Goal: Task Accomplishment & Management: Use online tool/utility

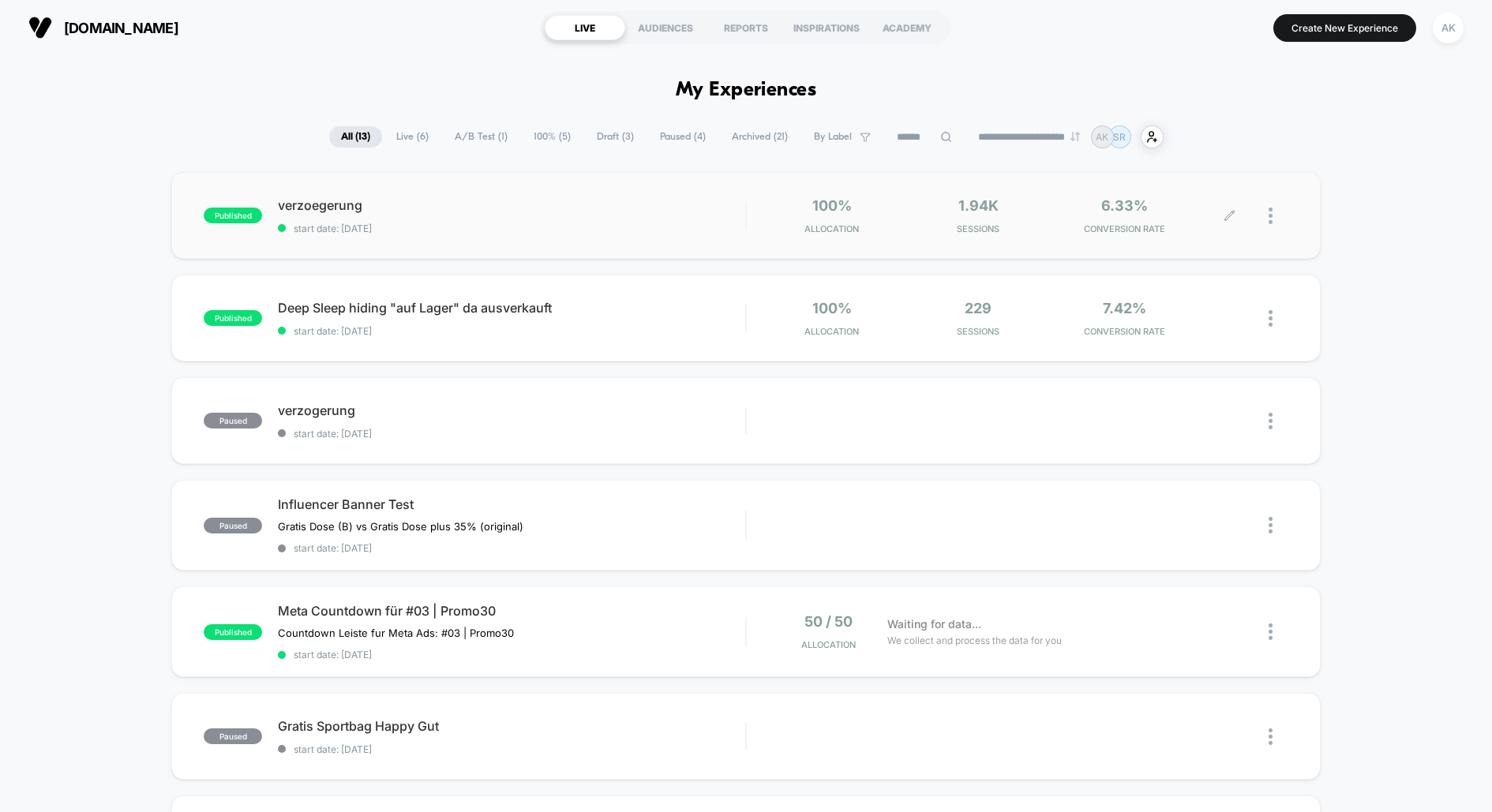
click at [1281, 225] on div at bounding box center [1279, 215] width 20 height 37
click at [1279, 215] on div at bounding box center [1279, 215] width 20 height 37
click at [625, 212] on div "verzoegerung start date: [DATE]" at bounding box center [511, 215] width 467 height 37
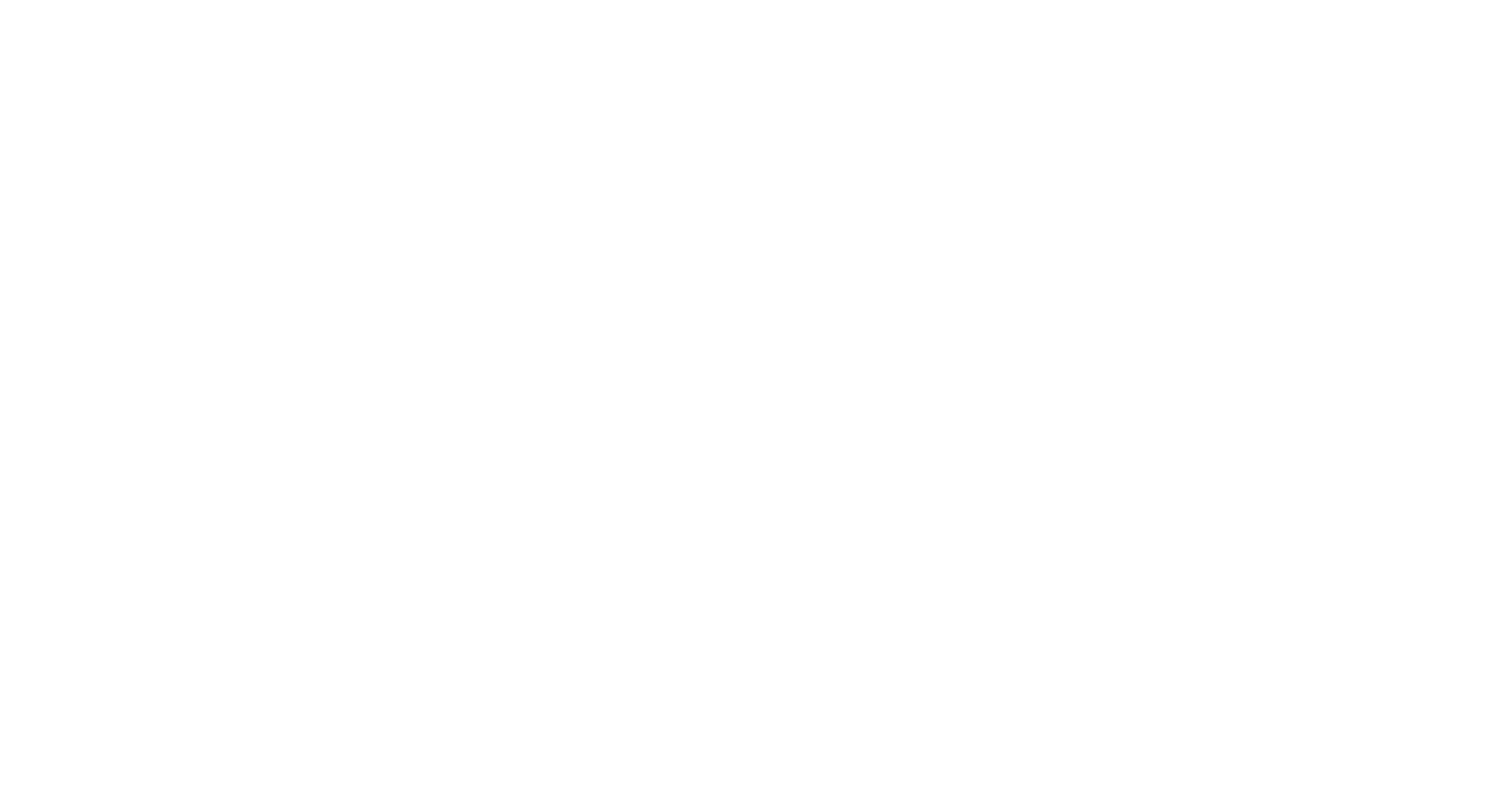
click at [625, 6] on html "Navigated to [DOMAIN_NAME] | No-code CRO for Shopify" at bounding box center [746, 3] width 1492 height 6
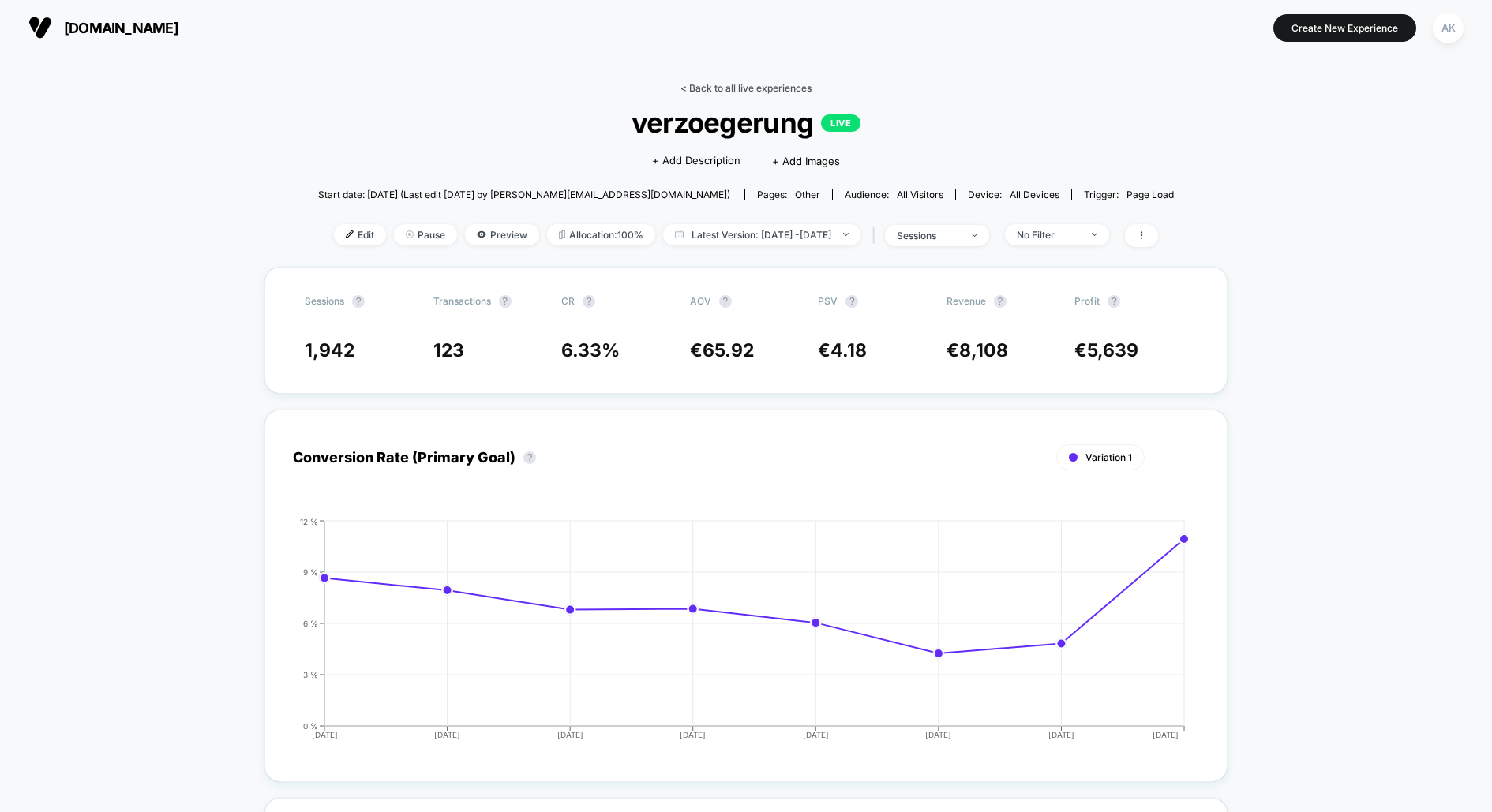
click at [706, 84] on link "< Back to all live experiences" at bounding box center [746, 88] width 132 height 12
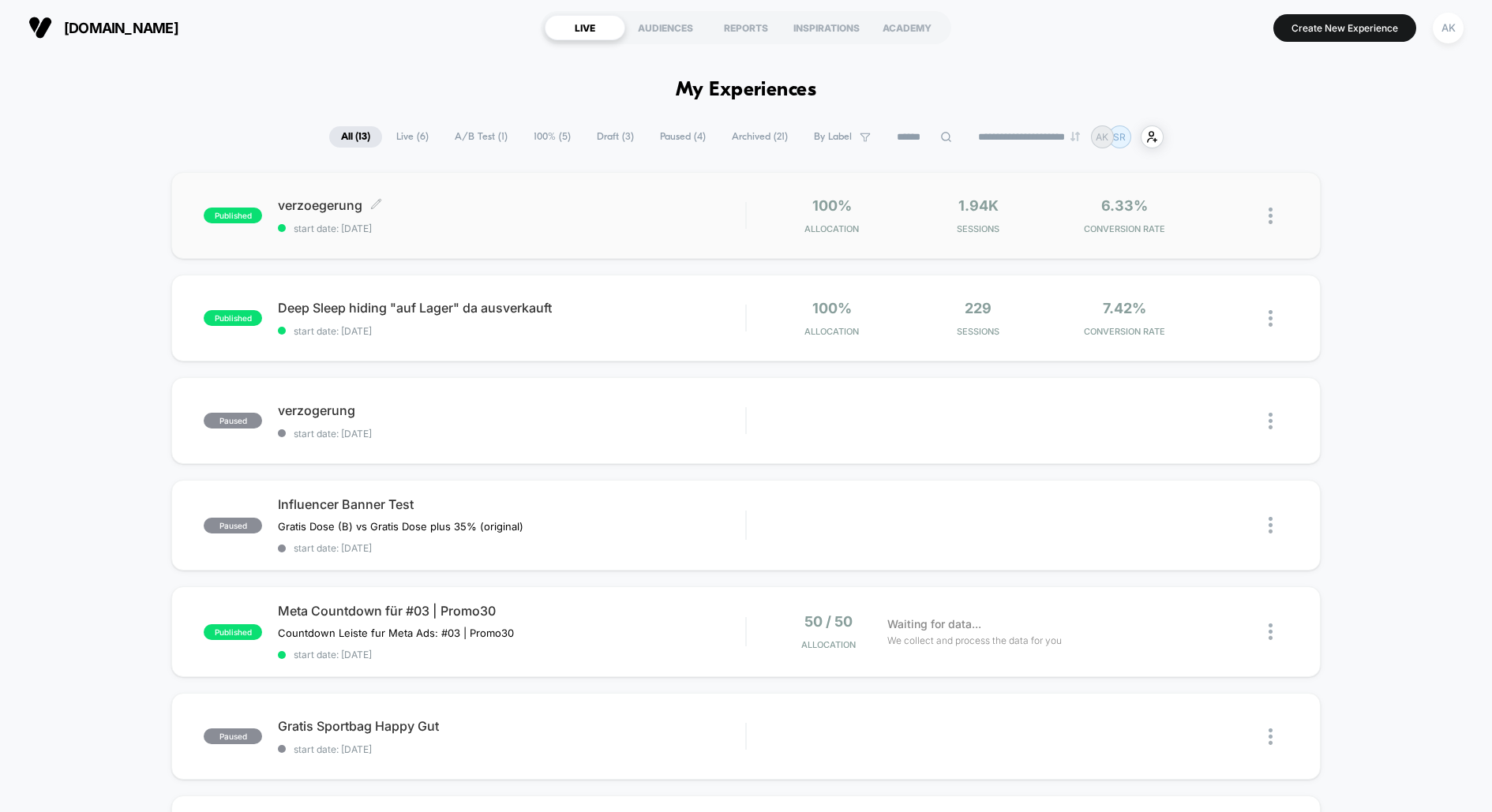
click at [567, 225] on span "start date: [DATE]" at bounding box center [511, 228] width 467 height 12
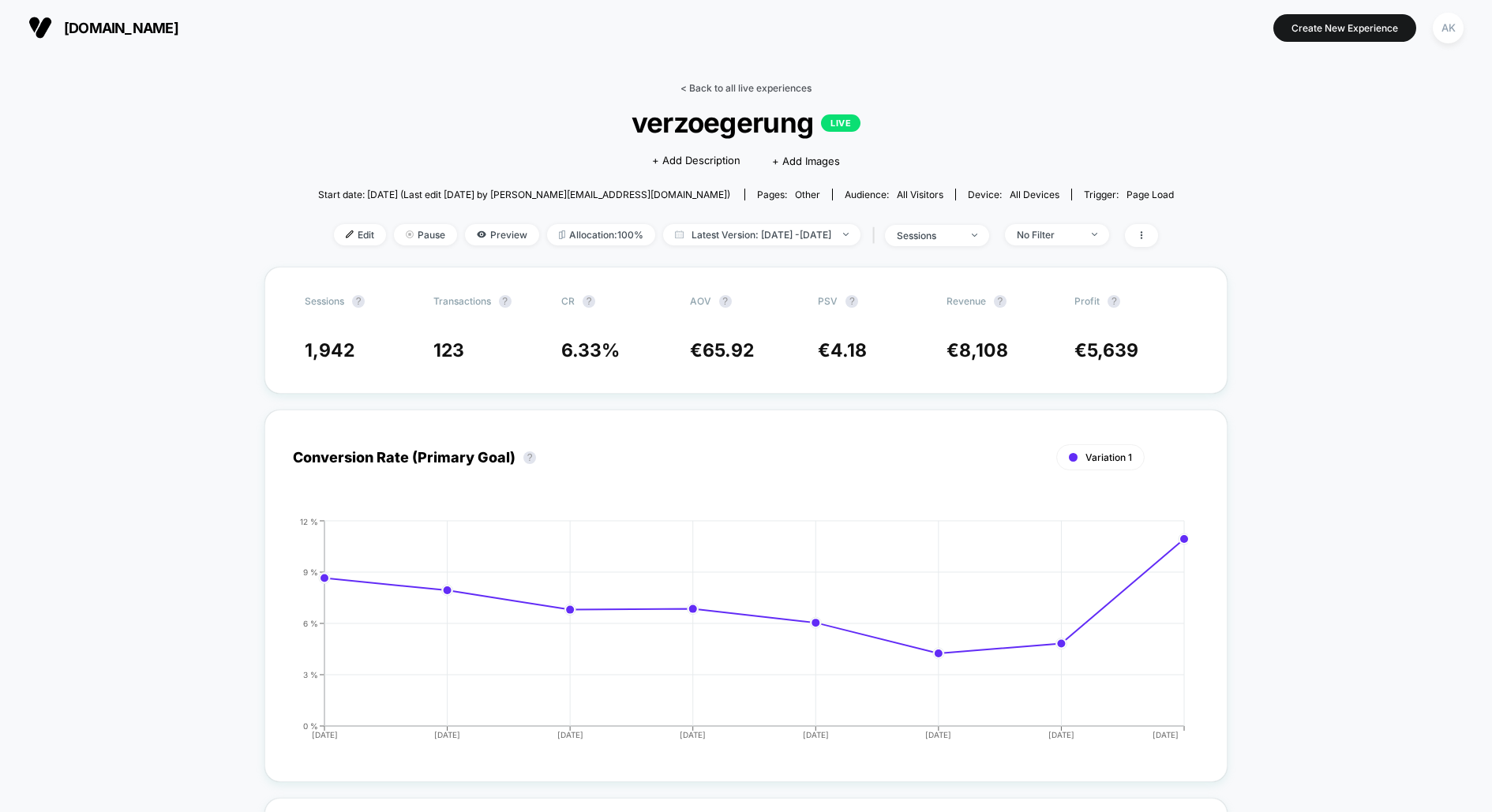
click at [734, 89] on link "< Back to all live experiences" at bounding box center [746, 88] width 132 height 12
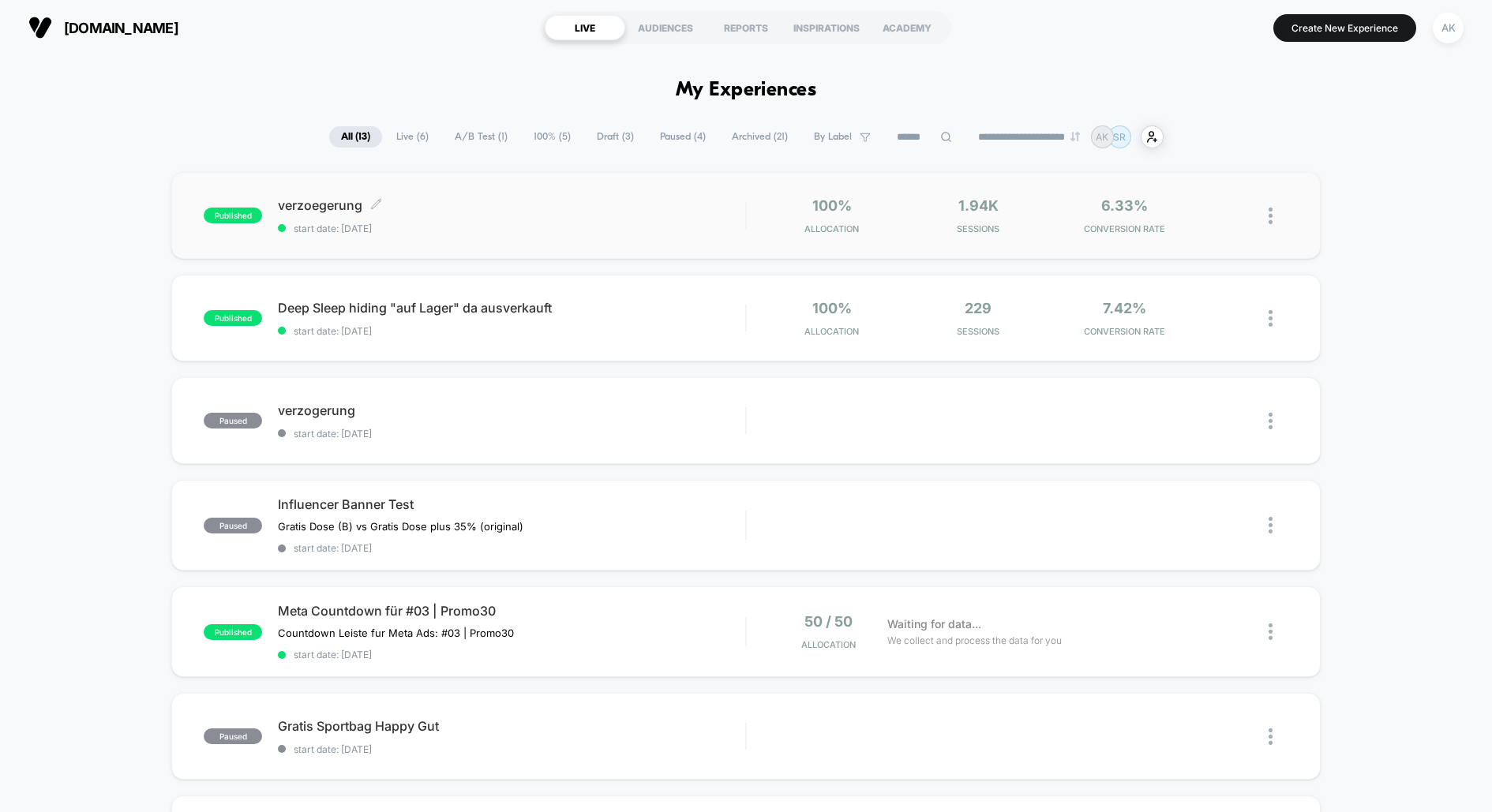
click at [696, 205] on span "verzoegerung Click to edit experience details" at bounding box center [511, 205] width 467 height 16
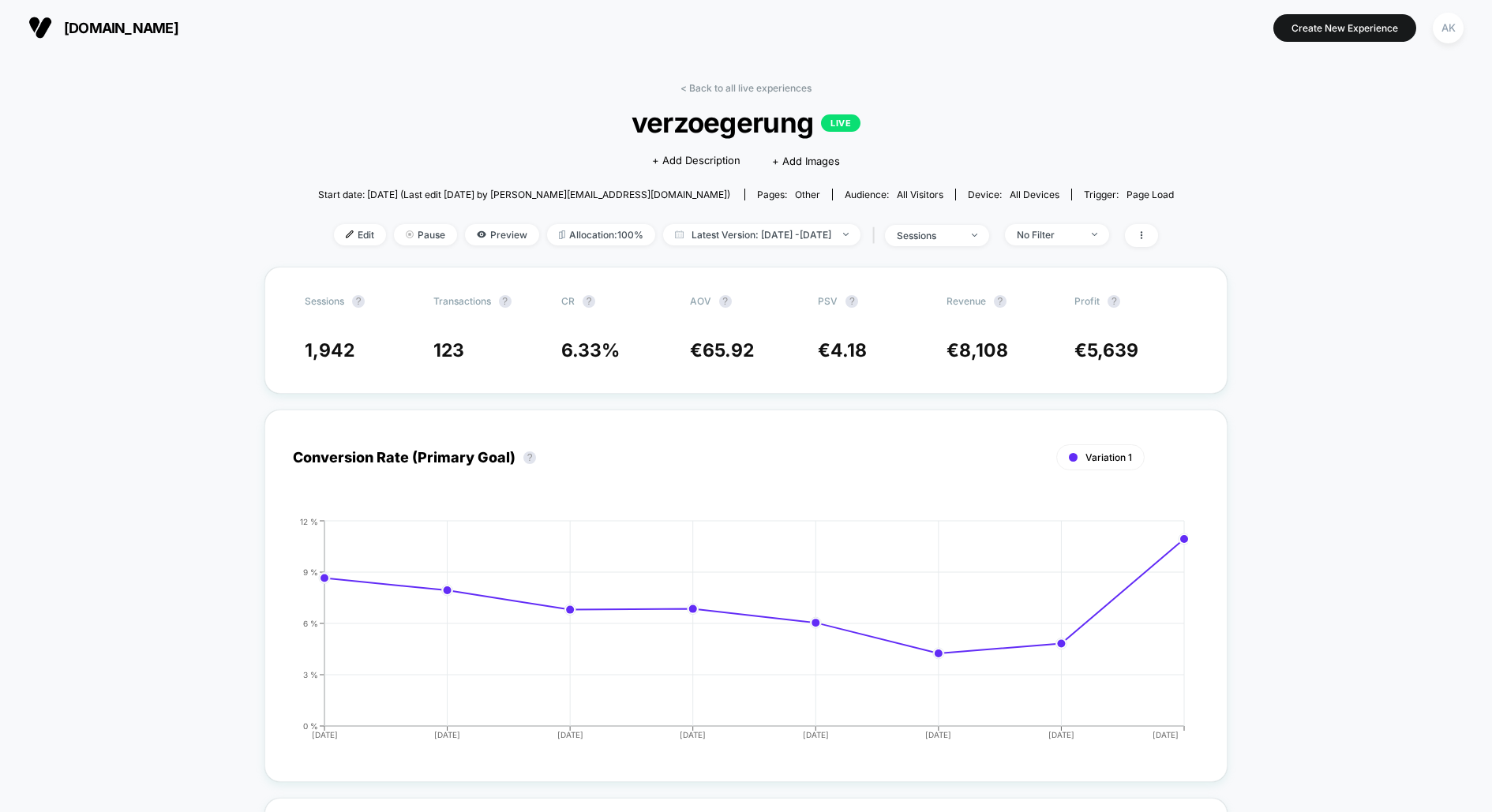
click at [336, 233] on span "Edit" at bounding box center [360, 234] width 52 height 21
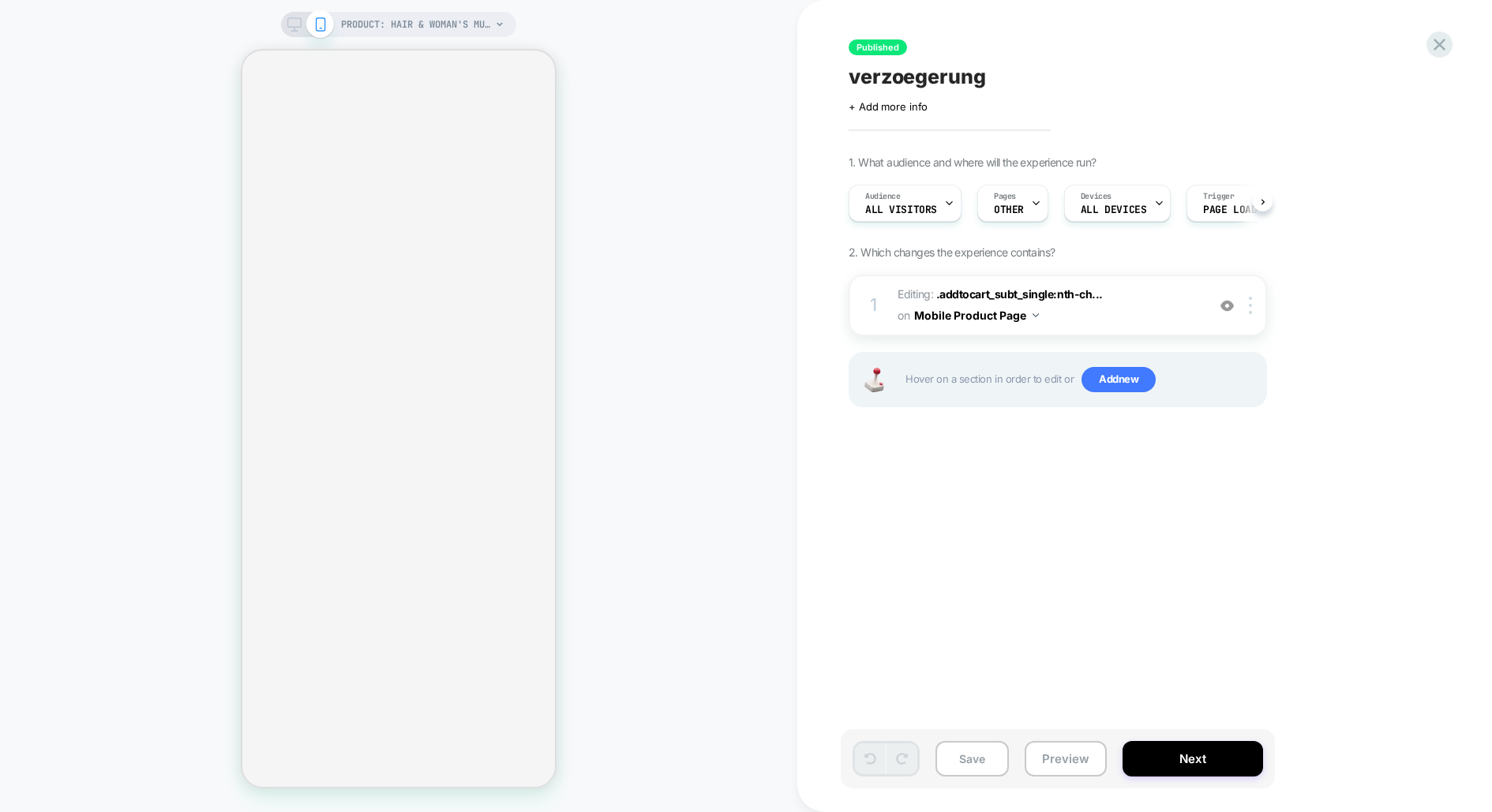
scroll to position [0, 1]
click at [1033, 315] on img at bounding box center [1036, 316] width 6 height 4
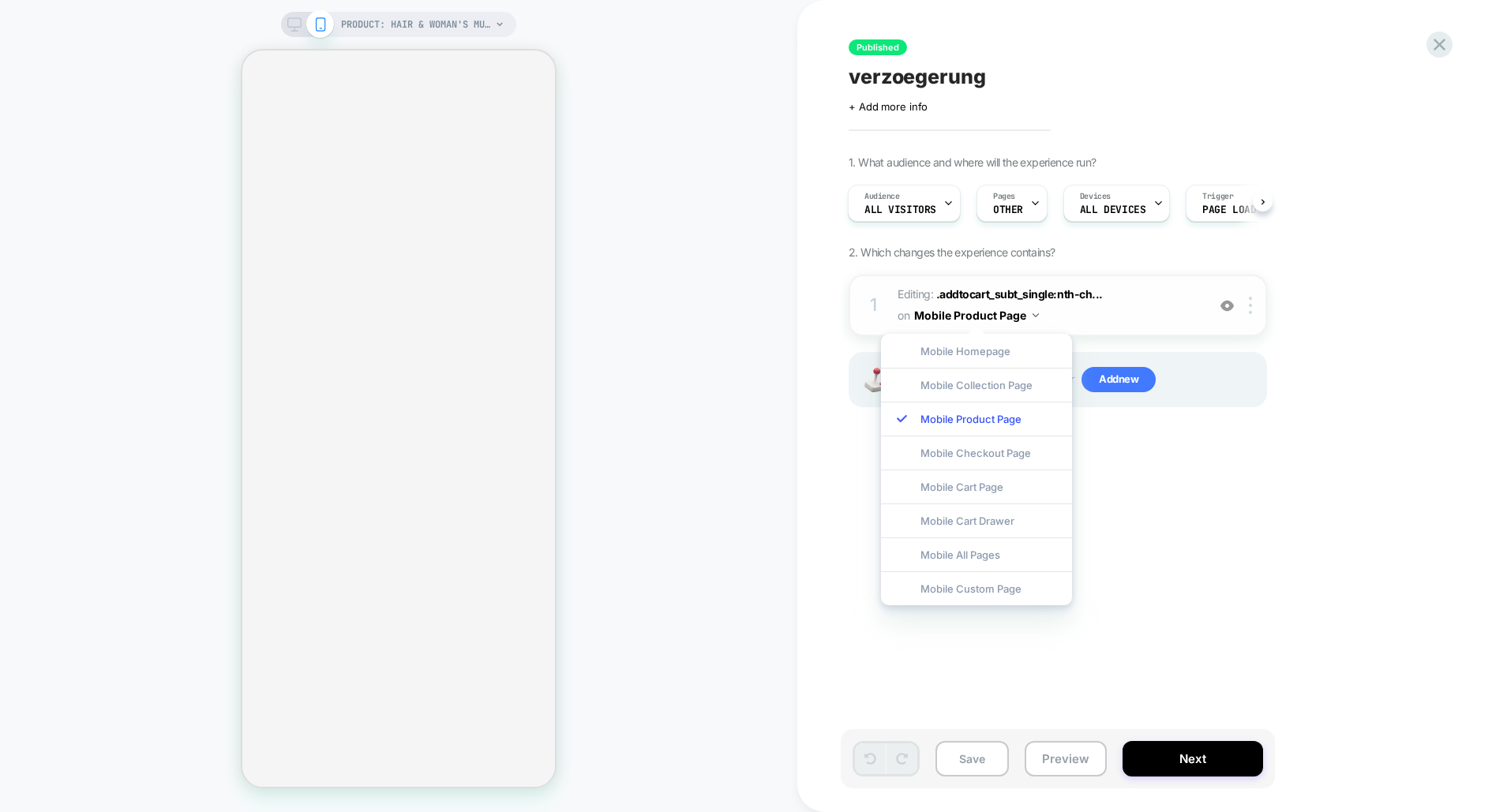
click at [1033, 315] on img at bounding box center [1036, 316] width 6 height 4
click at [1255, 305] on div at bounding box center [1254, 305] width 26 height 17
click at [1127, 298] on span "Editing : .addtocart_subt_single:nth-ch... .addtocart_subt_single:nth-child(1) …" at bounding box center [1048, 305] width 301 height 43
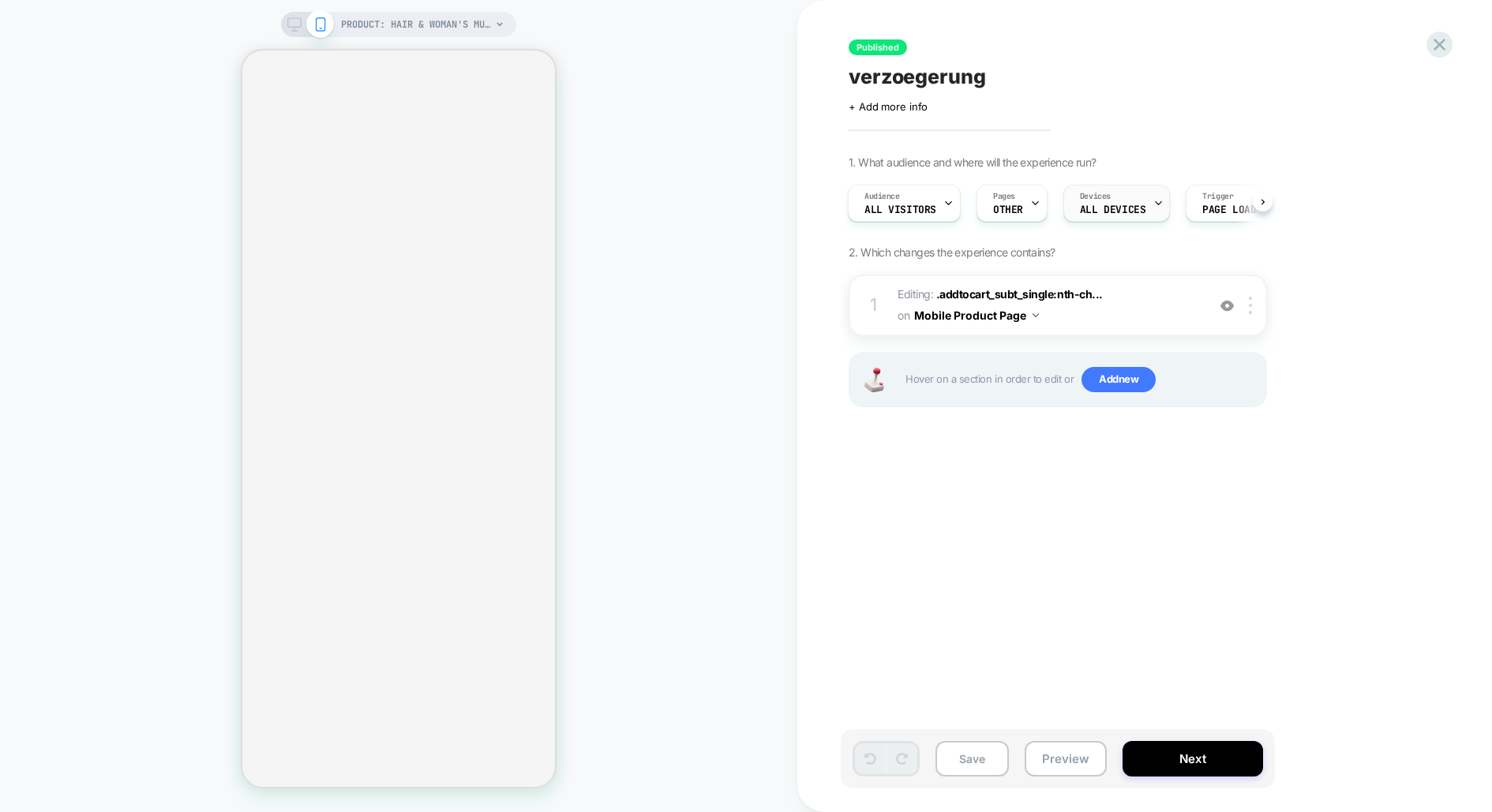
click at [1119, 202] on div "Devices ALL DEVICES" at bounding box center [1112, 203] width 97 height 36
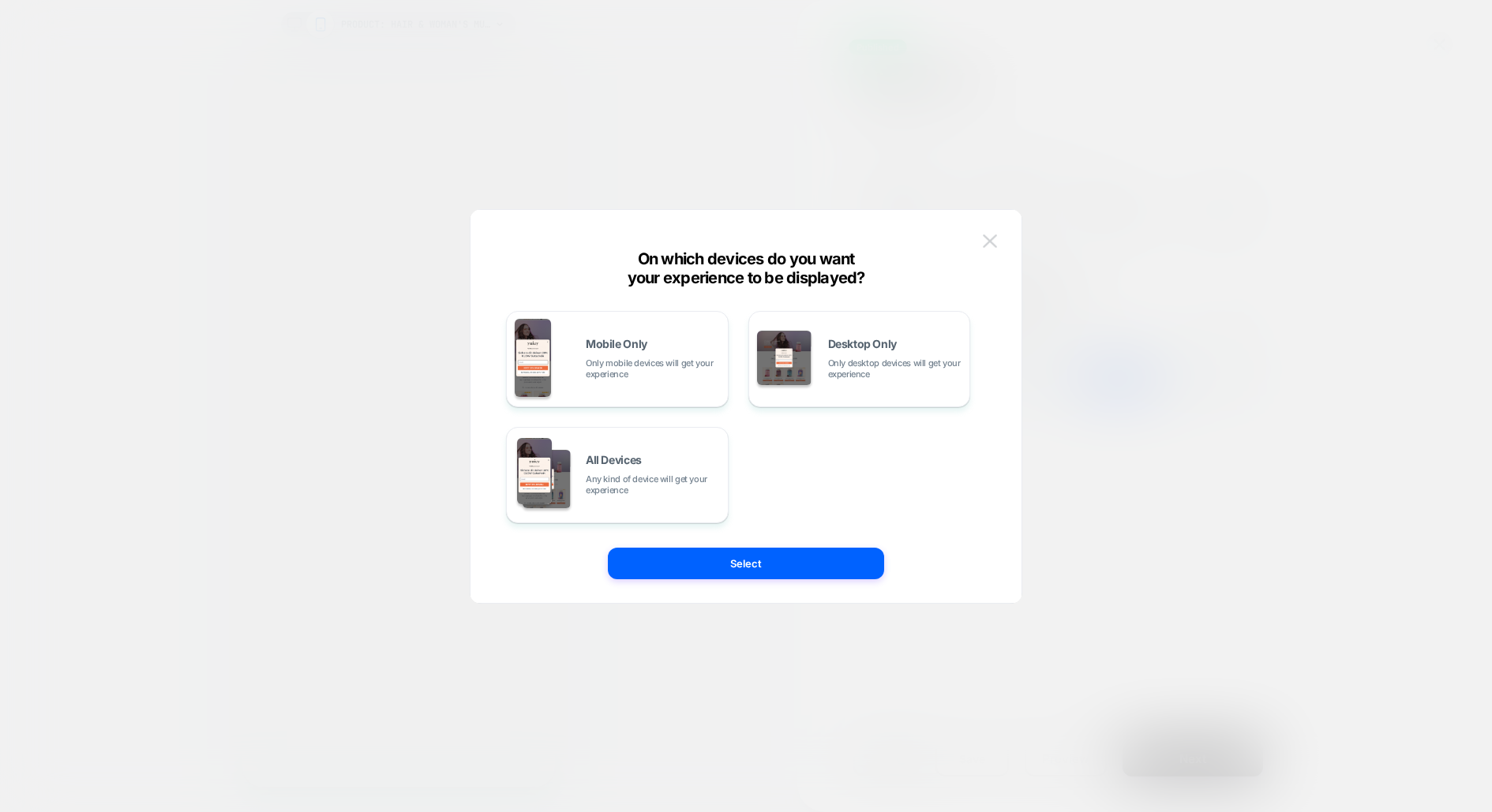
click at [991, 246] on img at bounding box center [990, 240] width 14 height 13
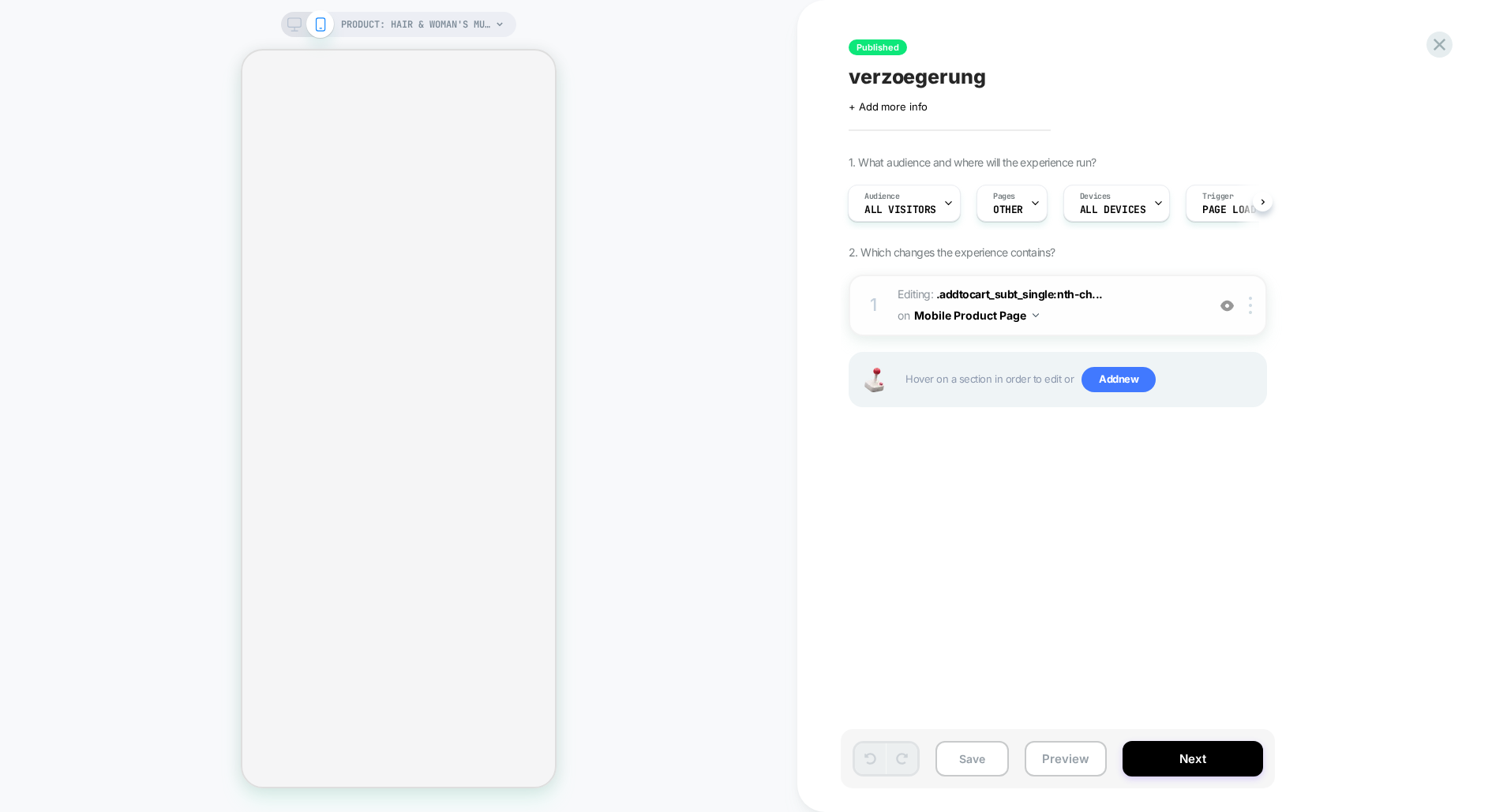
click at [996, 316] on button "Mobile Product Page" at bounding box center [976, 315] width 125 height 23
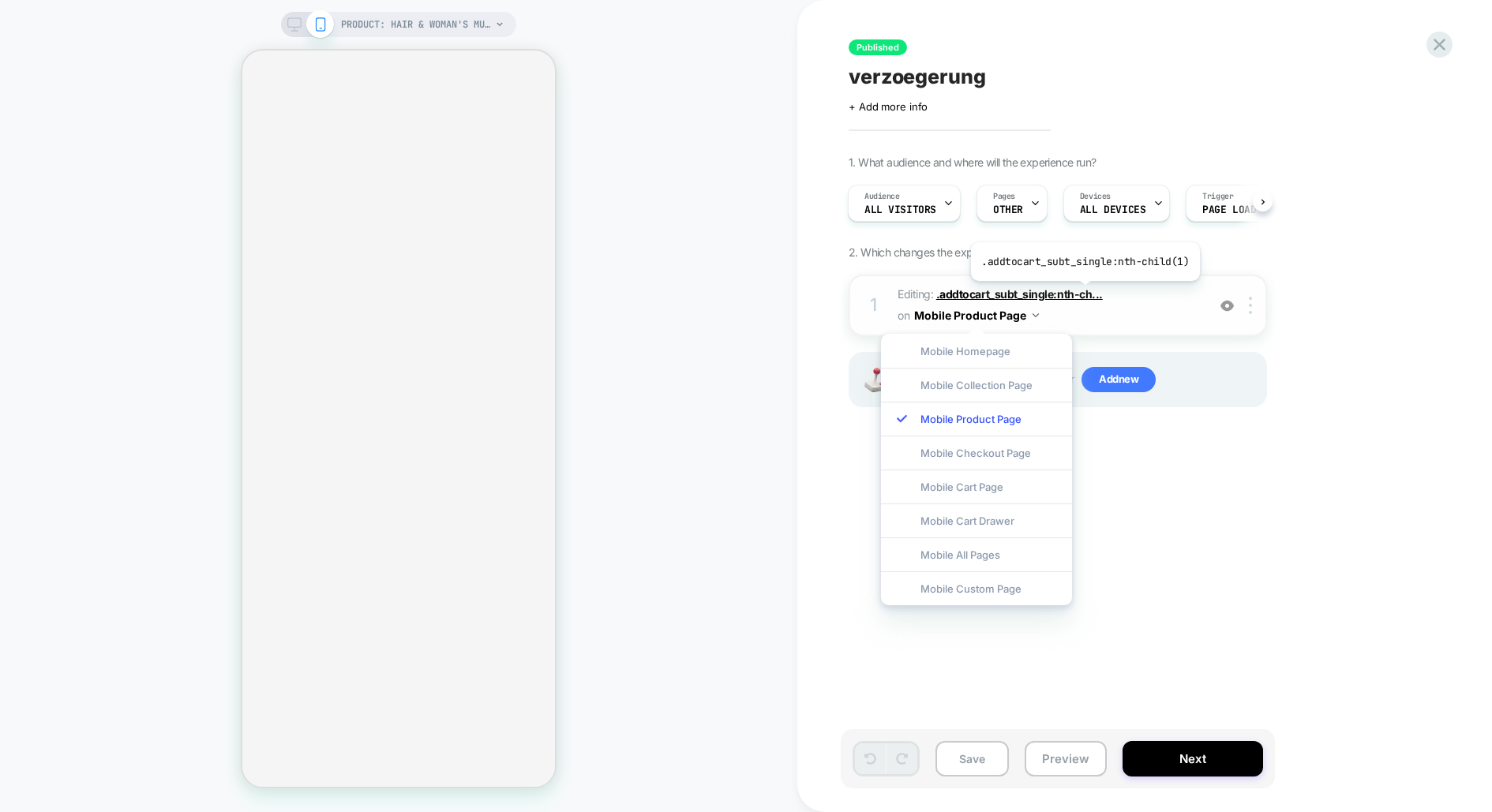
click at [1081, 292] on span ".addtocart_subt_single:nth-ch..." at bounding box center [1020, 293] width 166 height 13
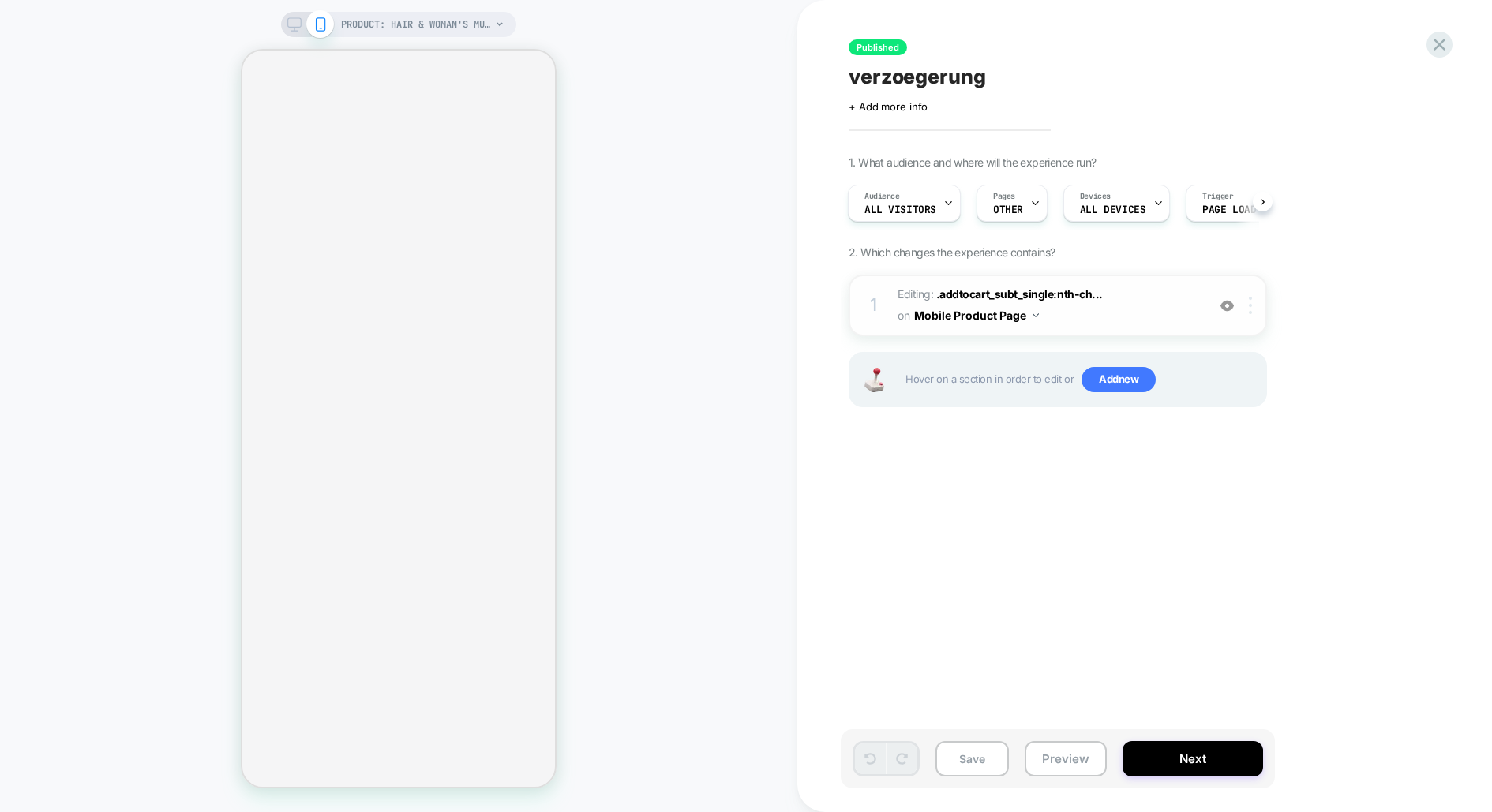
click at [1252, 306] on img at bounding box center [1250, 305] width 3 height 17
click at [1125, 259] on div "1. What audience and where will the experience run? Audience All Visitors Pages…" at bounding box center [1137, 301] width 576 height 291
click at [152, 101] on div "PRODUCT: Hair & Woman's Multi Set [womans duo] PRODUCT: Hair & Woman's Multi Se…" at bounding box center [399, 406] width 797 height 781
click at [720, 395] on div "PRODUCT: Hair & Woman's Multi Set [womans duo] PRODUCT: Hair & Woman's Multi Se…" at bounding box center [399, 406] width 797 height 781
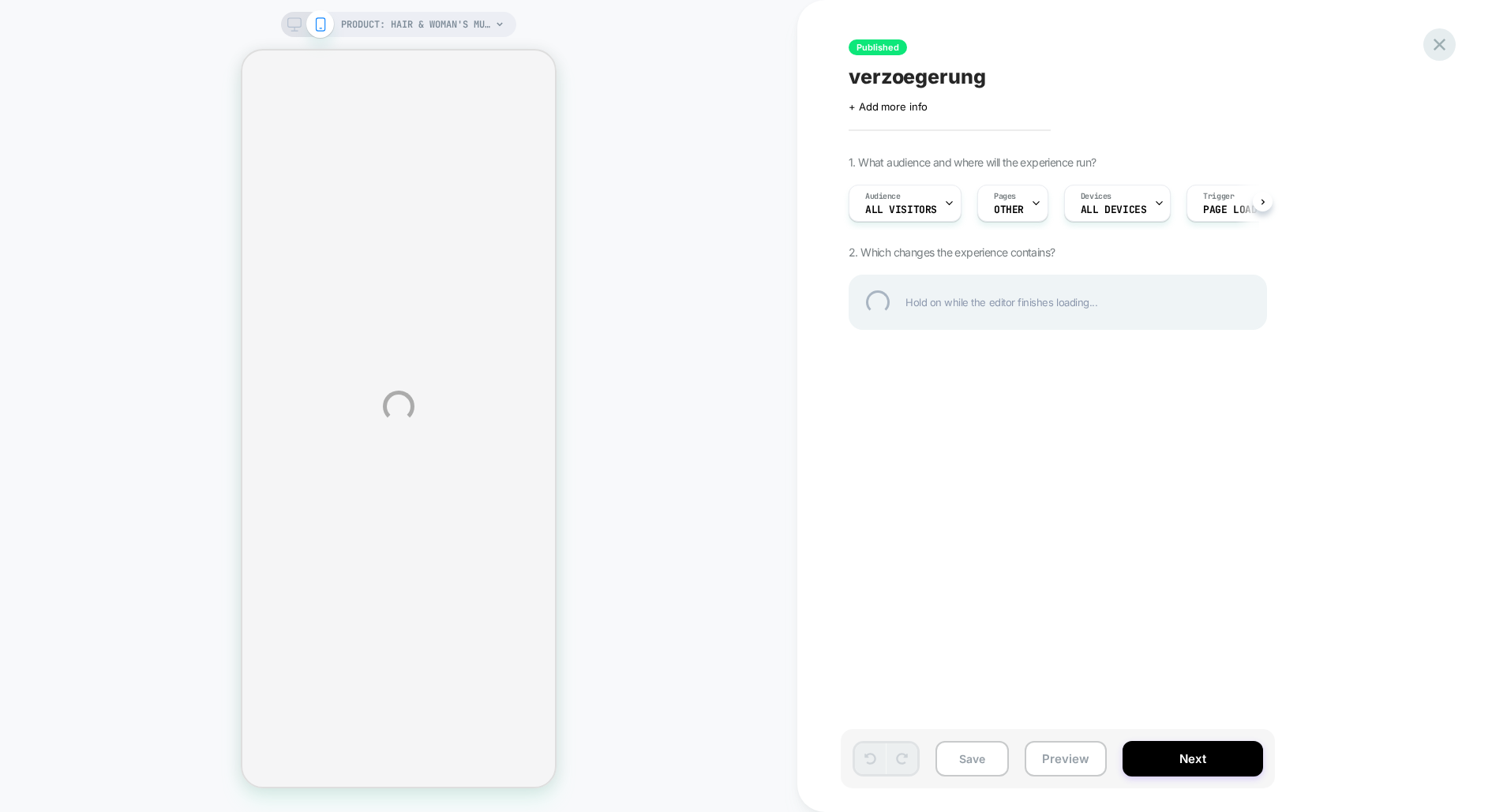
click at [1439, 46] on div at bounding box center [1439, 45] width 32 height 32
